Goal: Task Accomplishment & Management: Manage account settings

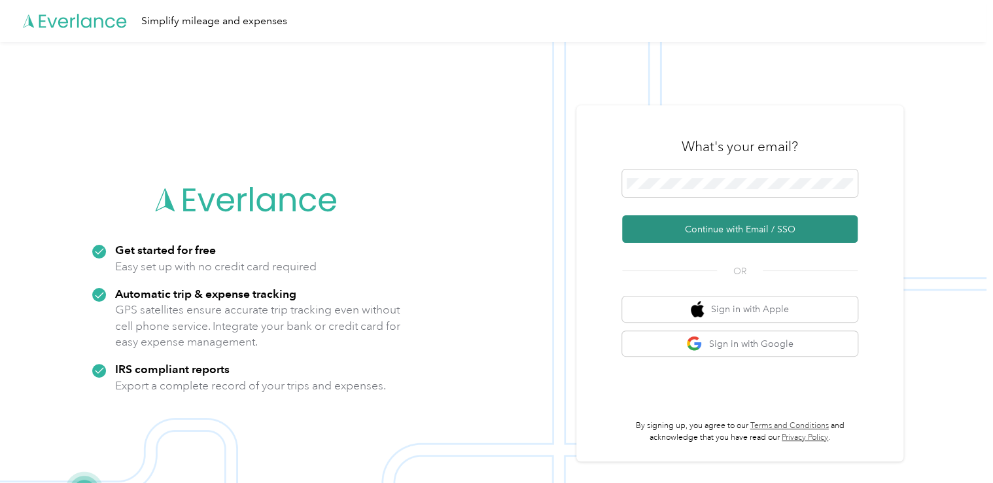
click at [709, 230] on button "Continue with Email / SSO" at bounding box center [739, 228] width 235 height 27
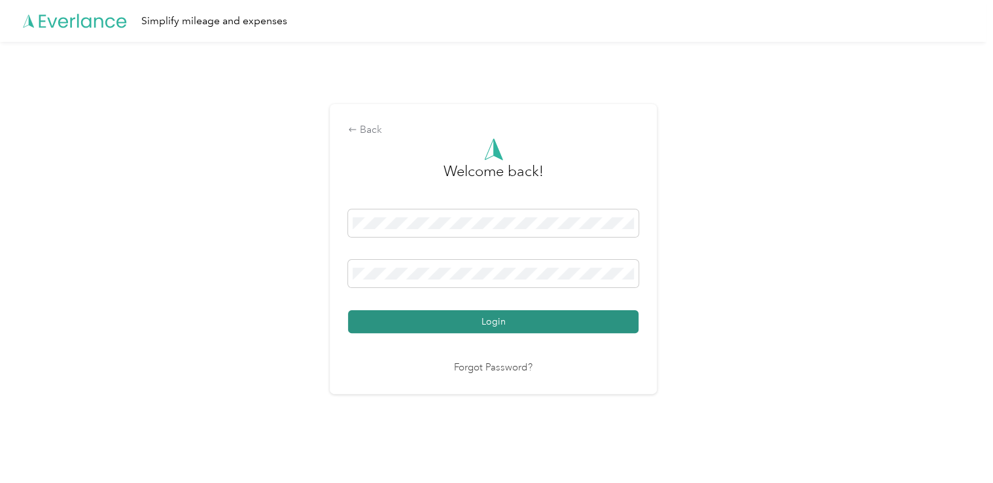
click at [451, 325] on button "Login" at bounding box center [493, 321] width 290 height 23
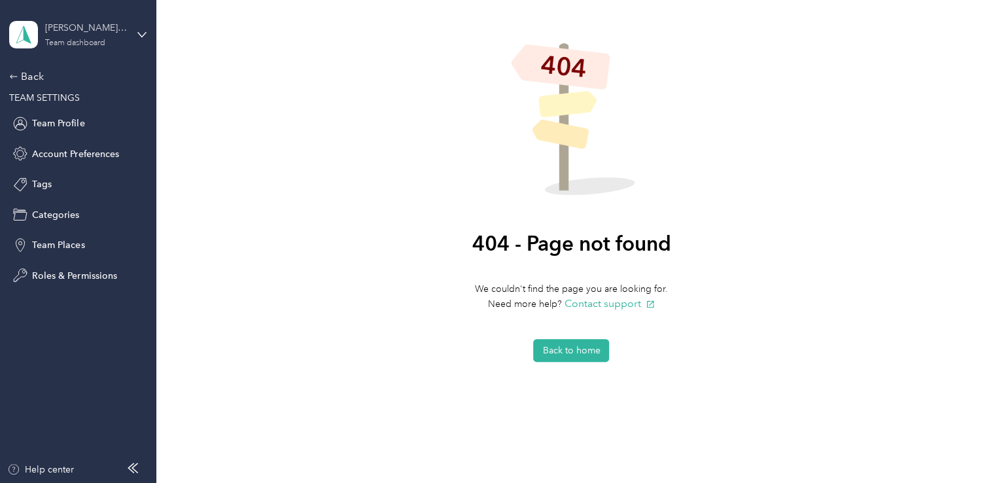
click at [71, 44] on div "Team dashboard" at bounding box center [75, 43] width 60 height 8
click at [61, 107] on div "Team dashboard" at bounding box center [57, 102] width 72 height 14
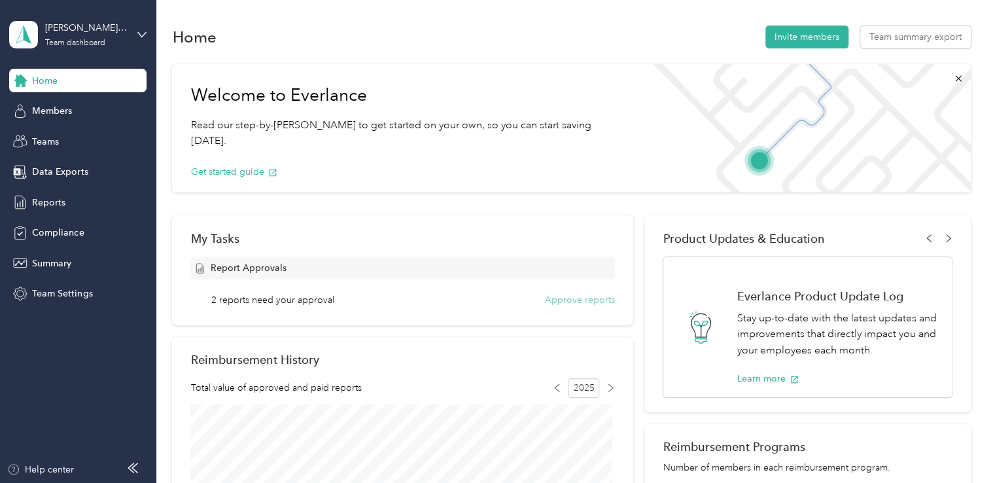
click at [570, 301] on button "Approve reports" at bounding box center [580, 300] width 70 height 14
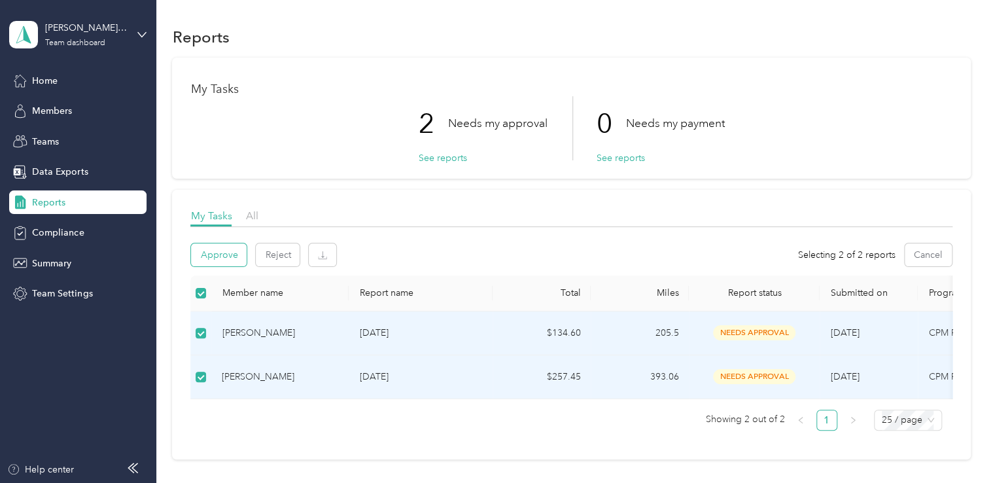
click at [218, 259] on button "Approve" at bounding box center [219, 254] width 56 height 23
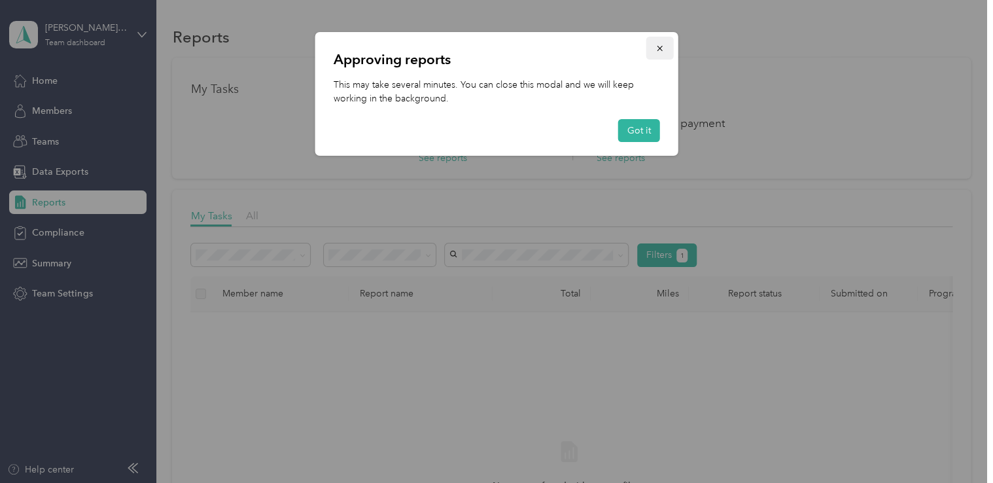
click at [657, 50] on icon "button" at bounding box center [659, 48] width 9 height 9
